Goal: Task Accomplishment & Management: Manage account settings

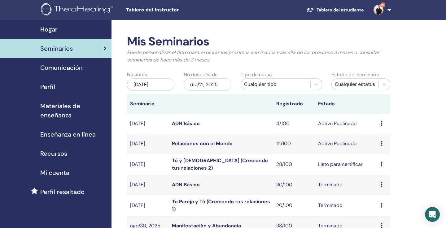
click at [192, 124] on link "ADN Básico" at bounding box center [186, 123] width 28 height 7
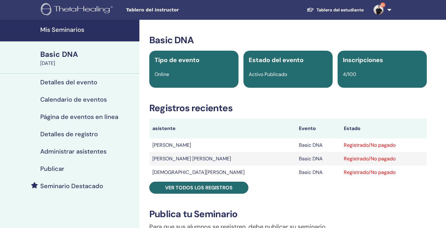
click at [84, 152] on h4 "Administrar asistentes" at bounding box center [73, 151] width 66 height 7
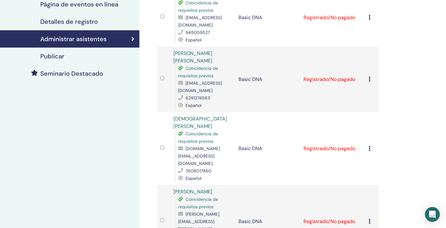
scroll to position [124, 0]
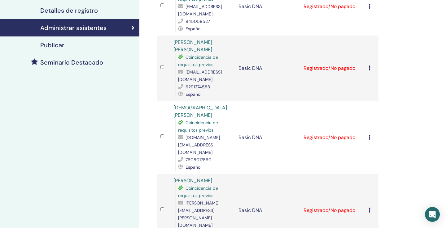
click at [370, 135] on icon at bounding box center [369, 137] width 2 height 5
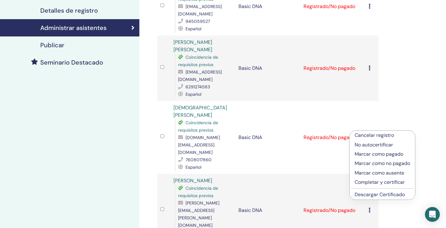
click at [369, 134] on p "Cancelar registro" at bounding box center [381, 135] width 55 height 7
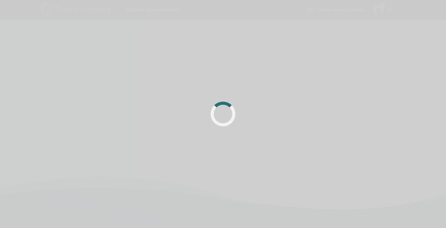
scroll to position [124, 0]
